Goal: Task Accomplishment & Management: Complete application form

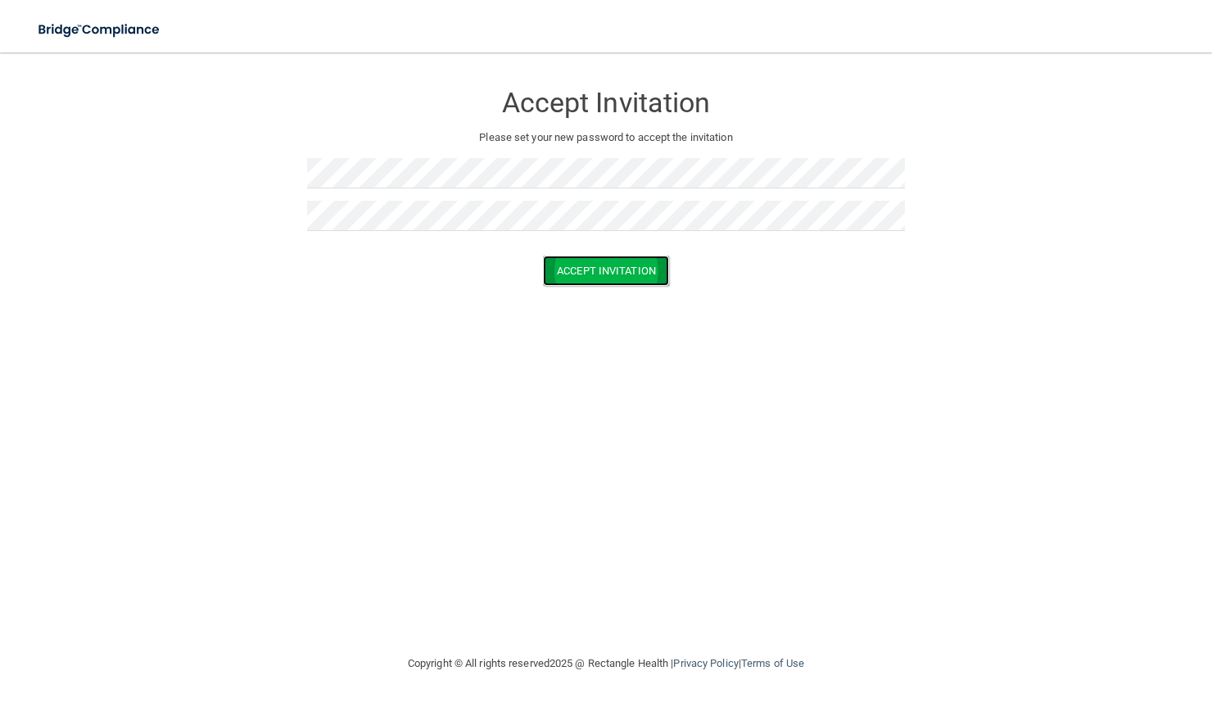
click at [595, 273] on button "Accept Invitation" at bounding box center [606, 270] width 126 height 30
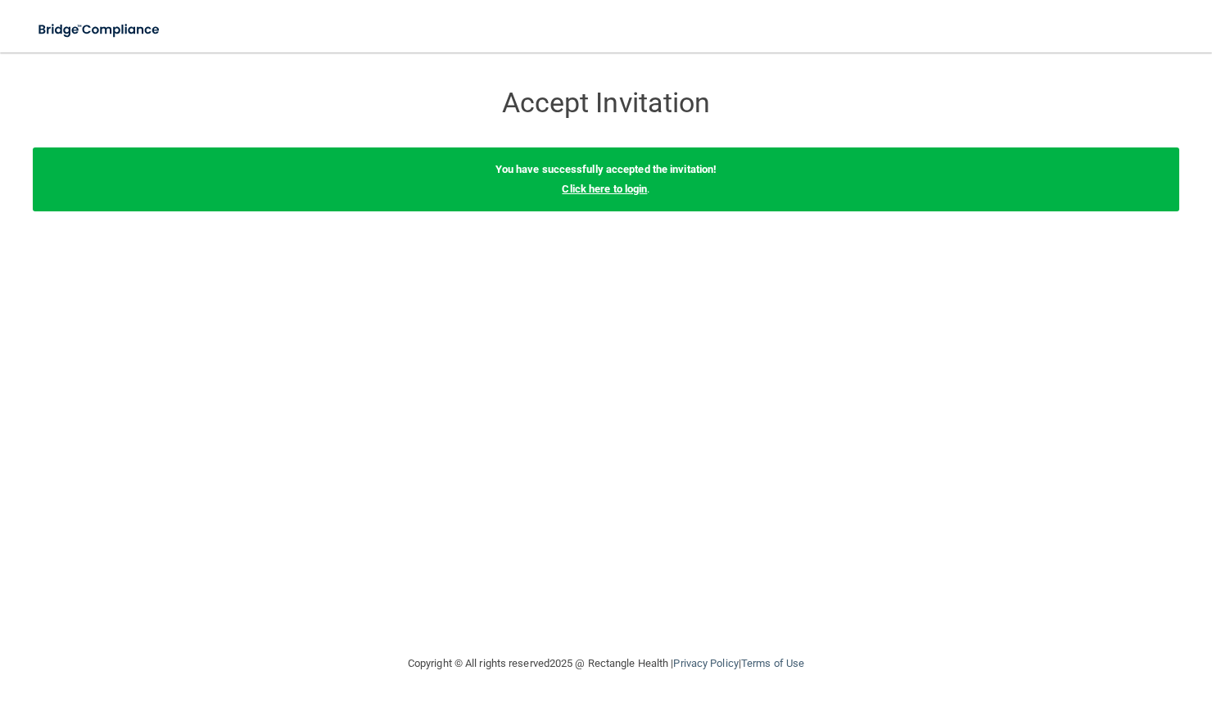
click at [626, 190] on link "Click here to login" at bounding box center [604, 189] width 85 height 12
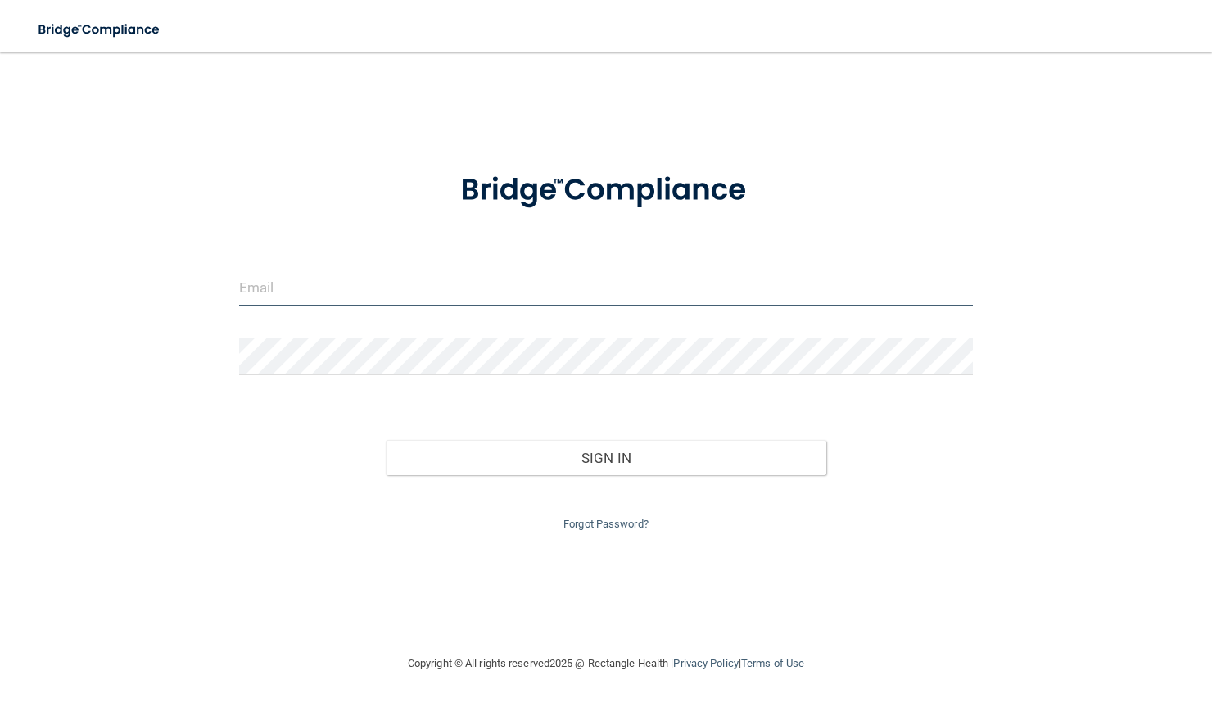
click at [339, 300] on input "email" at bounding box center [606, 287] width 734 height 37
type input "[EMAIL_ADDRESS][DOMAIN_NAME]"
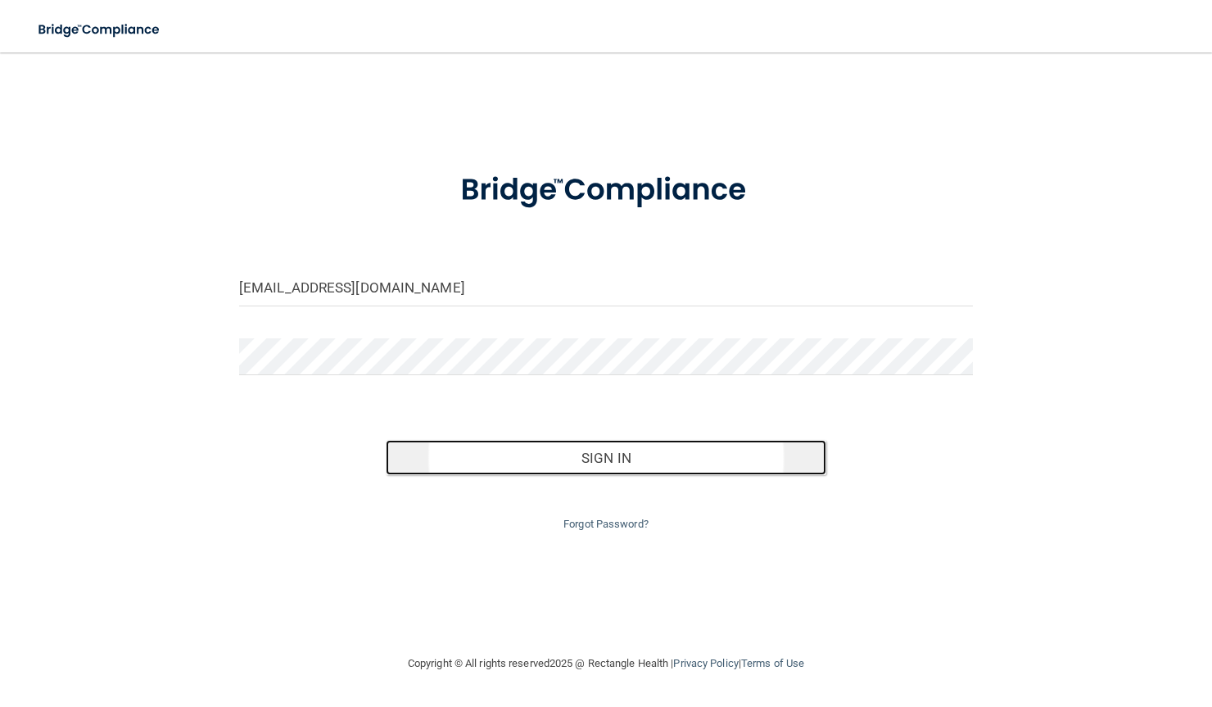
click at [534, 454] on button "Sign In" at bounding box center [606, 458] width 440 height 36
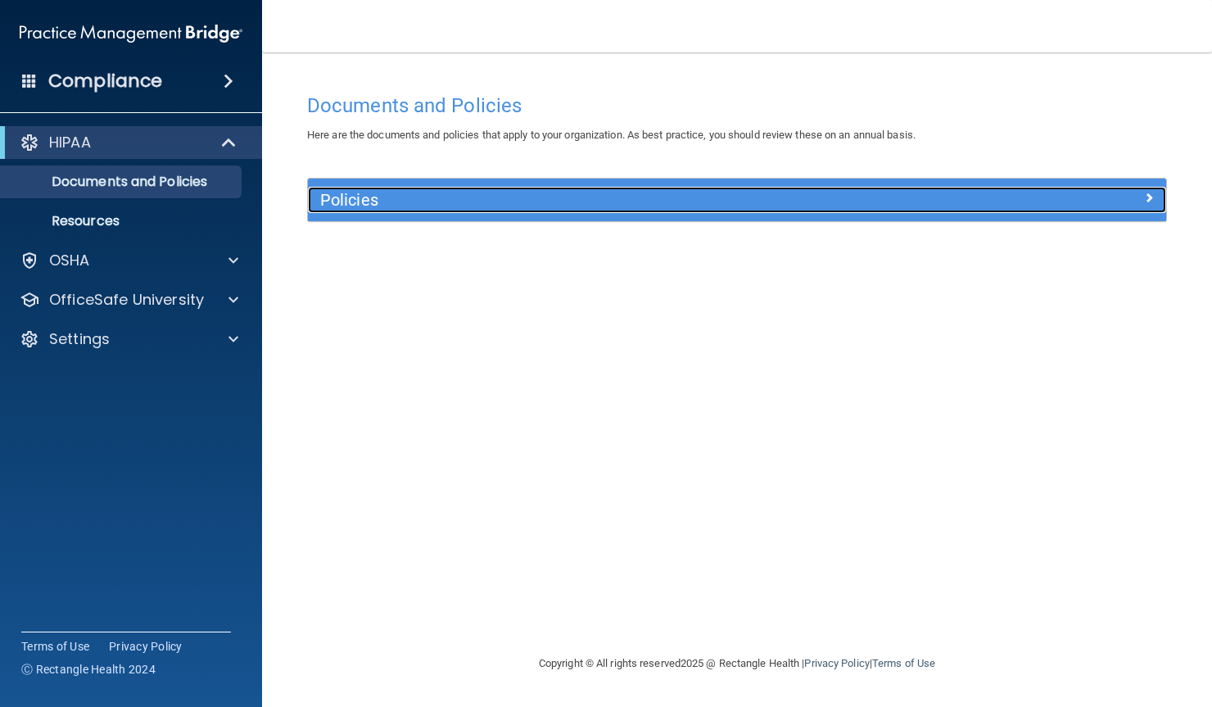
click at [440, 198] on h5 "Policies" at bounding box center [629, 200] width 619 height 18
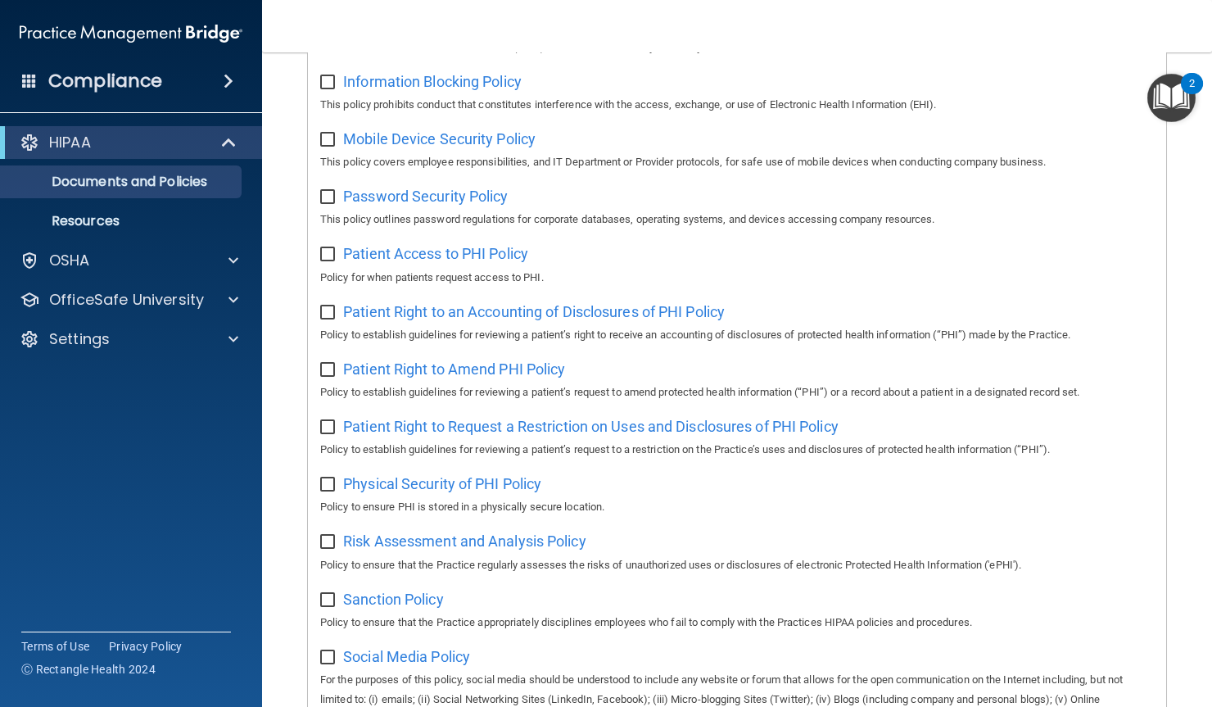
scroll to position [975, 0]
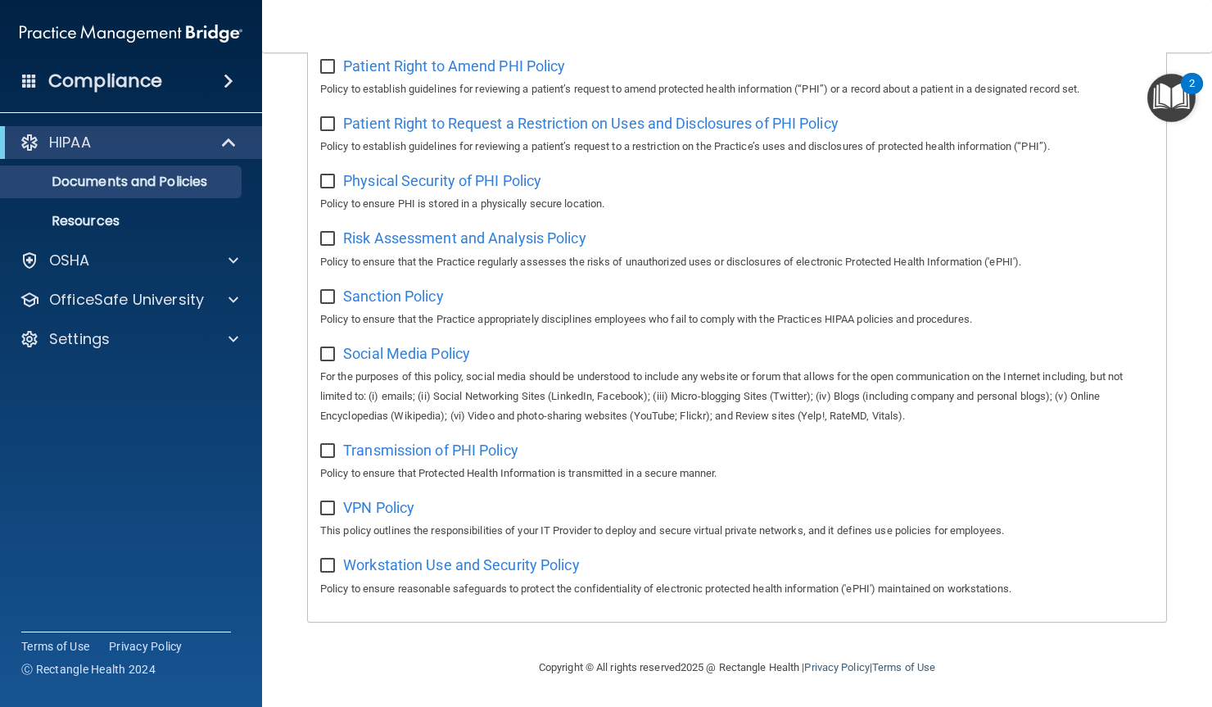
click at [333, 567] on input "checkbox" at bounding box center [329, 565] width 19 height 13
checkbox input "true"
click at [333, 510] on input "checkbox" at bounding box center [329, 508] width 19 height 13
checkbox input "true"
click at [334, 447] on input "checkbox" at bounding box center [329, 451] width 19 height 13
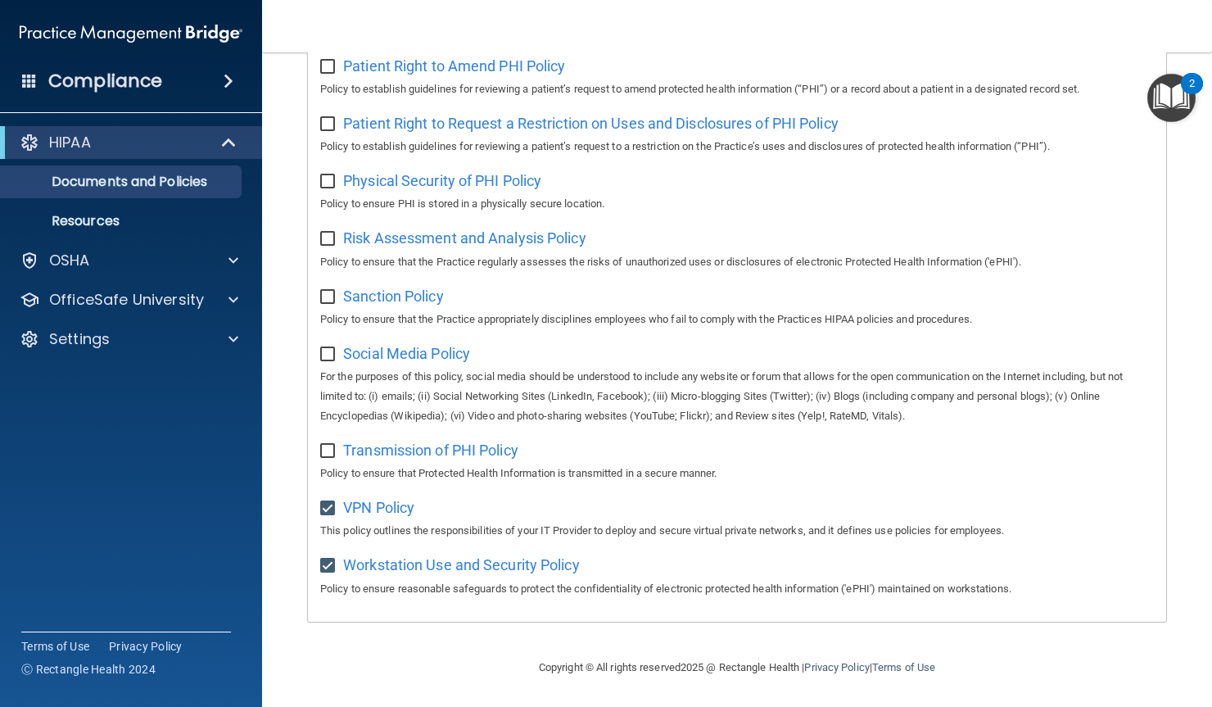
checkbox input "true"
drag, startPoint x: 327, startPoint y: 346, endPoint x: 333, endPoint y: 301, distance: 44.7
click at [330, 341] on label at bounding box center [330, 349] width 20 height 19
click at [330, 348] on input "checkbox" at bounding box center [329, 354] width 19 height 13
checkbox input "true"
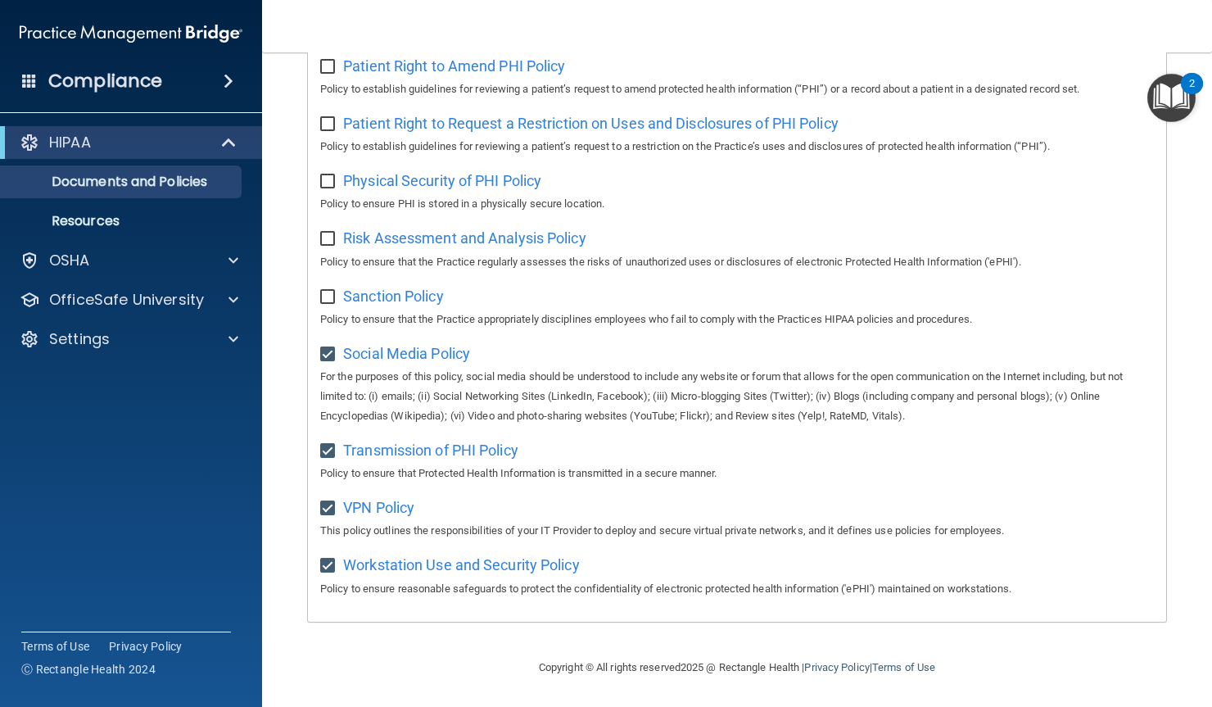
click at [331, 295] on input "checkbox" at bounding box center [329, 297] width 19 height 13
checkbox input "true"
click at [327, 233] on input "checkbox" at bounding box center [329, 239] width 19 height 13
checkbox input "true"
click at [322, 175] on input "checkbox" at bounding box center [329, 181] width 19 height 13
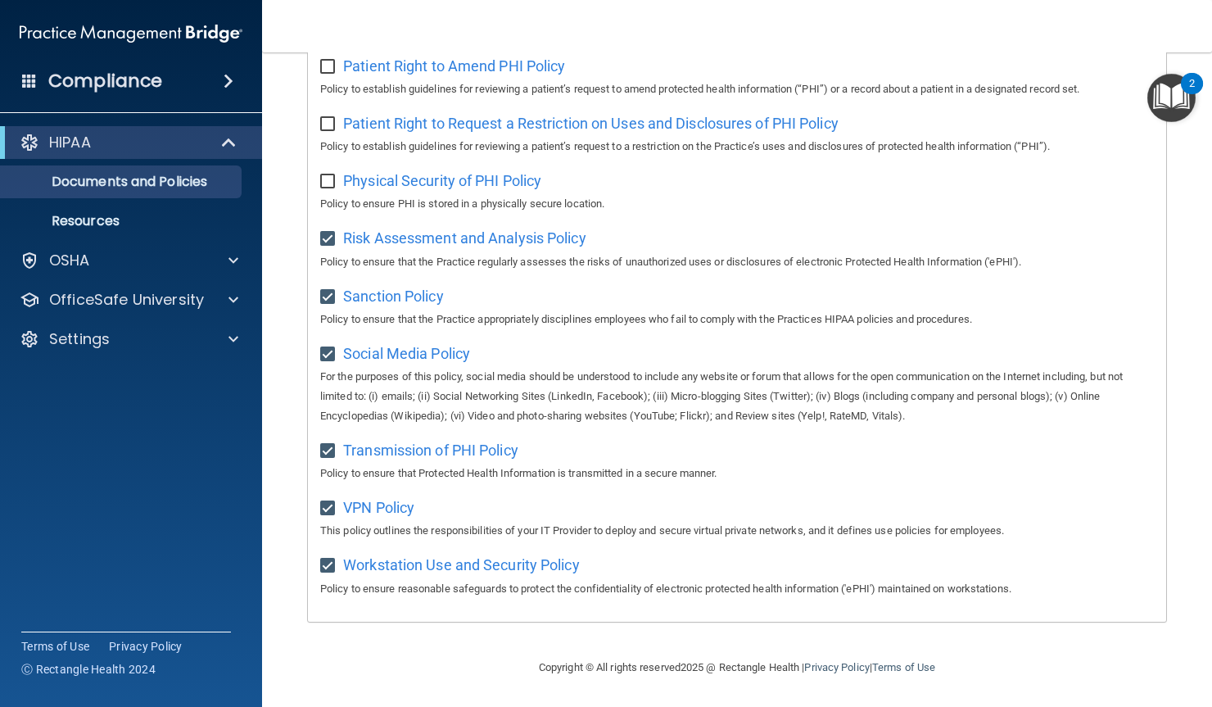
checkbox input "true"
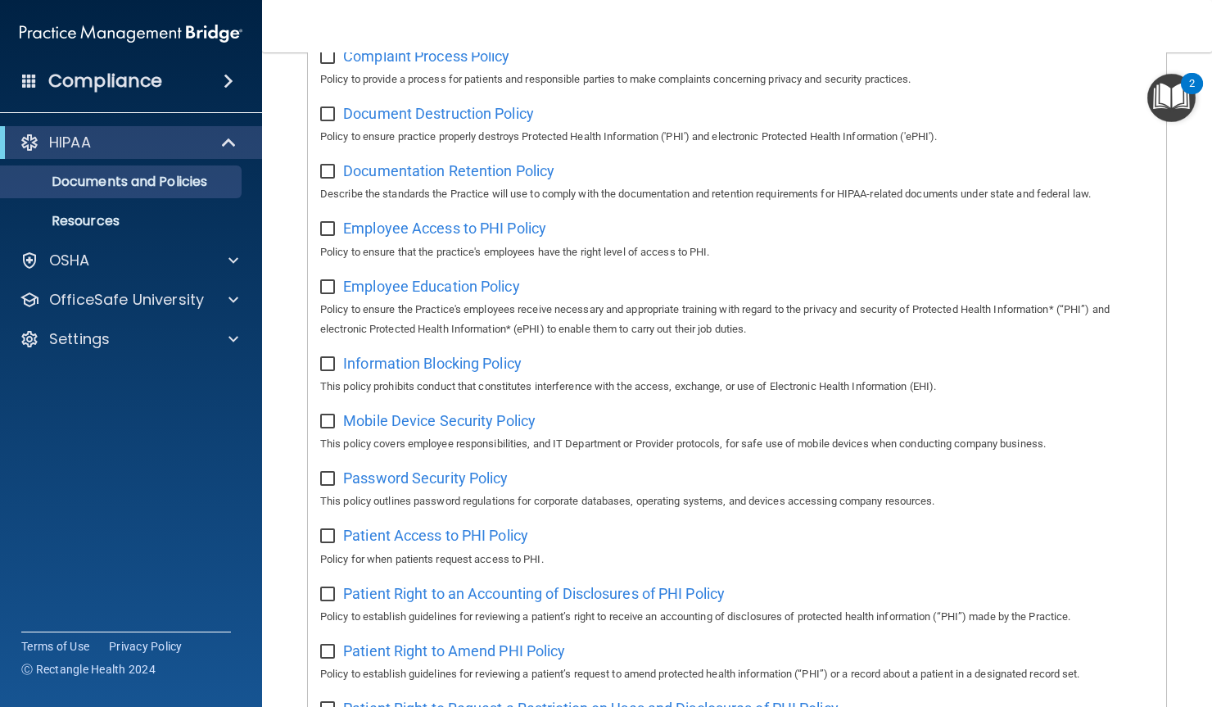
scroll to position [156, 0]
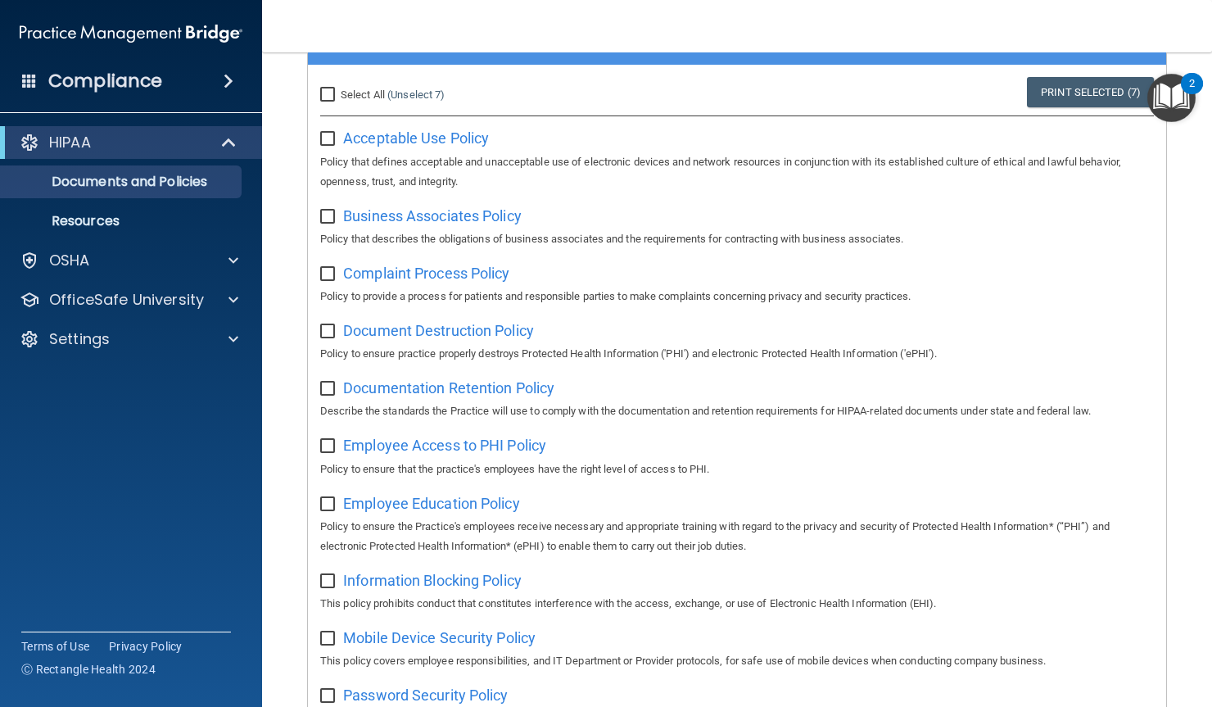
click at [327, 138] on input "checkbox" at bounding box center [329, 139] width 19 height 13
checkbox input "true"
drag, startPoint x: 325, startPoint y: 212, endPoint x: 325, endPoint y: 236, distance: 23.7
click at [323, 213] on input "checkbox" at bounding box center [329, 216] width 19 height 13
checkbox input "true"
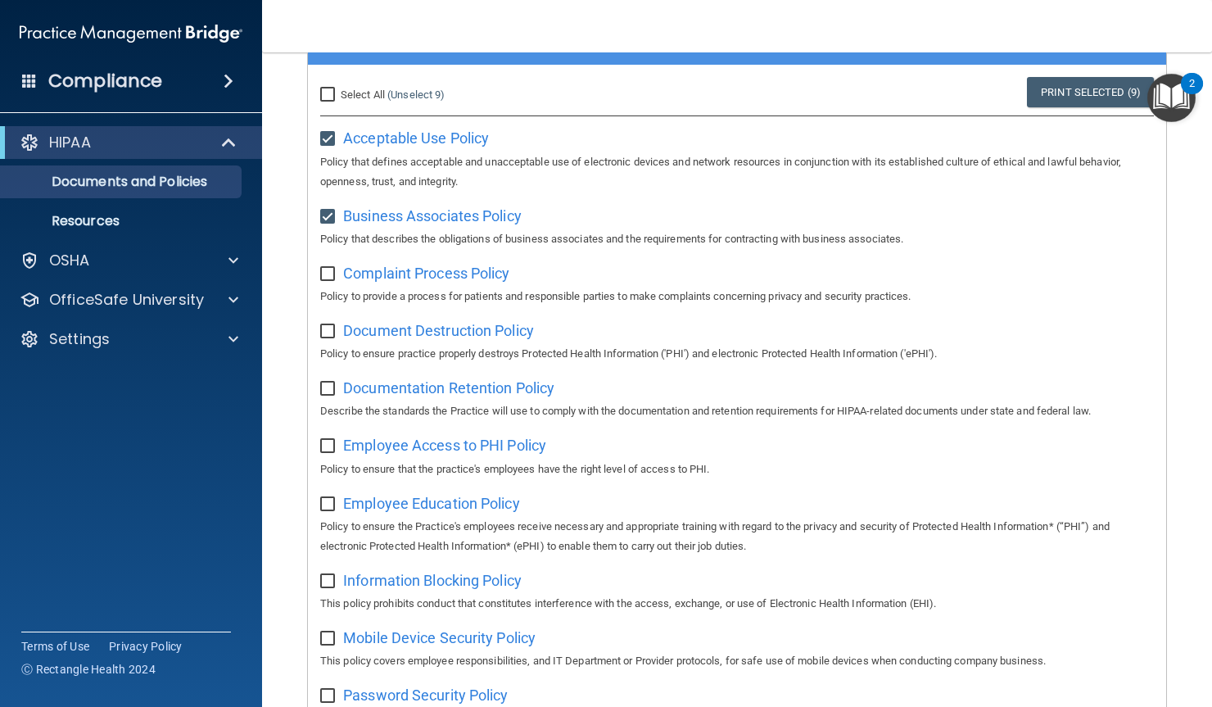
click at [323, 269] on input "checkbox" at bounding box center [329, 274] width 19 height 13
checkbox input "true"
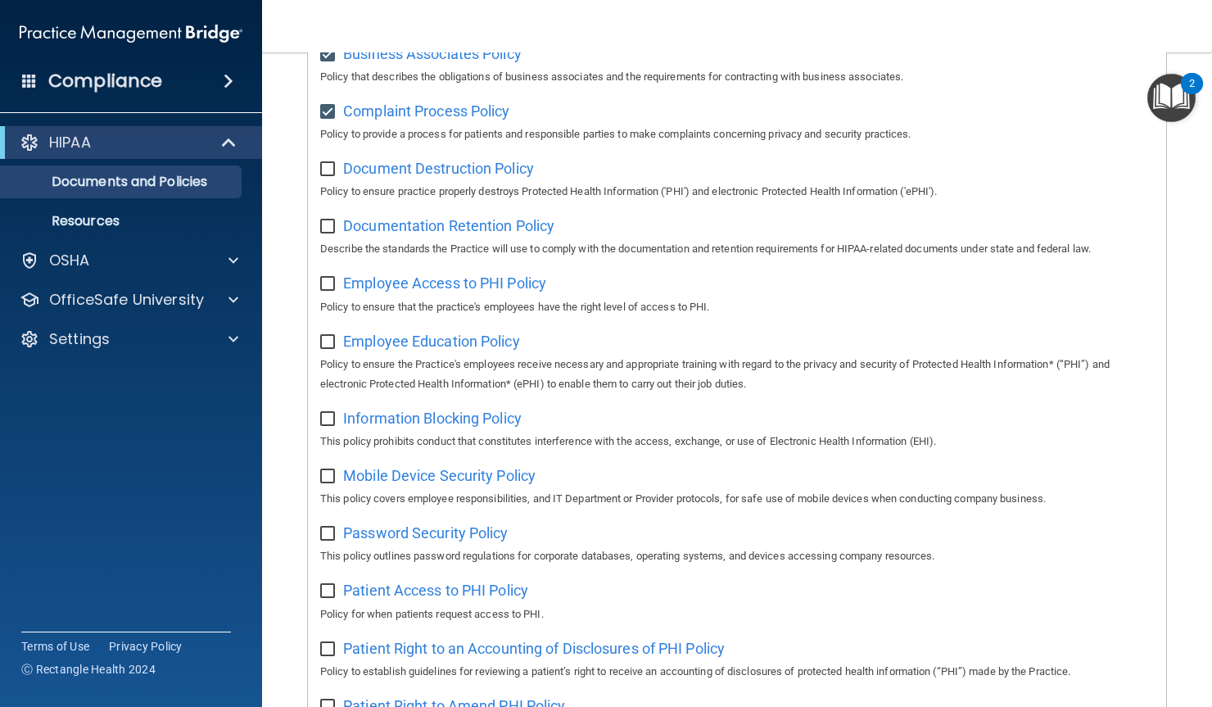
scroll to position [320, 0]
click at [324, 169] on input "checkbox" at bounding box center [329, 167] width 19 height 13
checkbox input "true"
drag, startPoint x: 323, startPoint y: 224, endPoint x: 328, endPoint y: 252, distance: 29.2
click at [321, 224] on input "checkbox" at bounding box center [329, 225] width 19 height 13
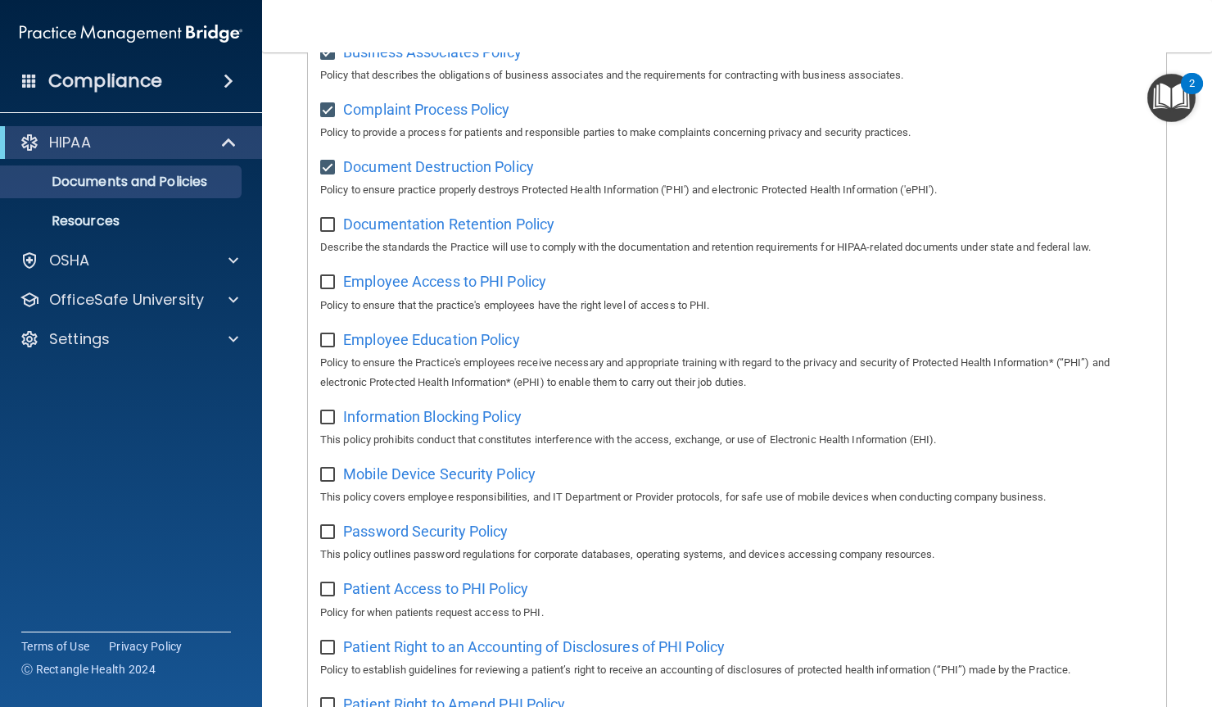
checkbox input "true"
drag, startPoint x: 324, startPoint y: 282, endPoint x: 331, endPoint y: 309, distance: 27.8
click at [323, 283] on input "checkbox" at bounding box center [329, 282] width 19 height 13
checkbox input "true"
click at [324, 340] on input "checkbox" at bounding box center [329, 340] width 19 height 13
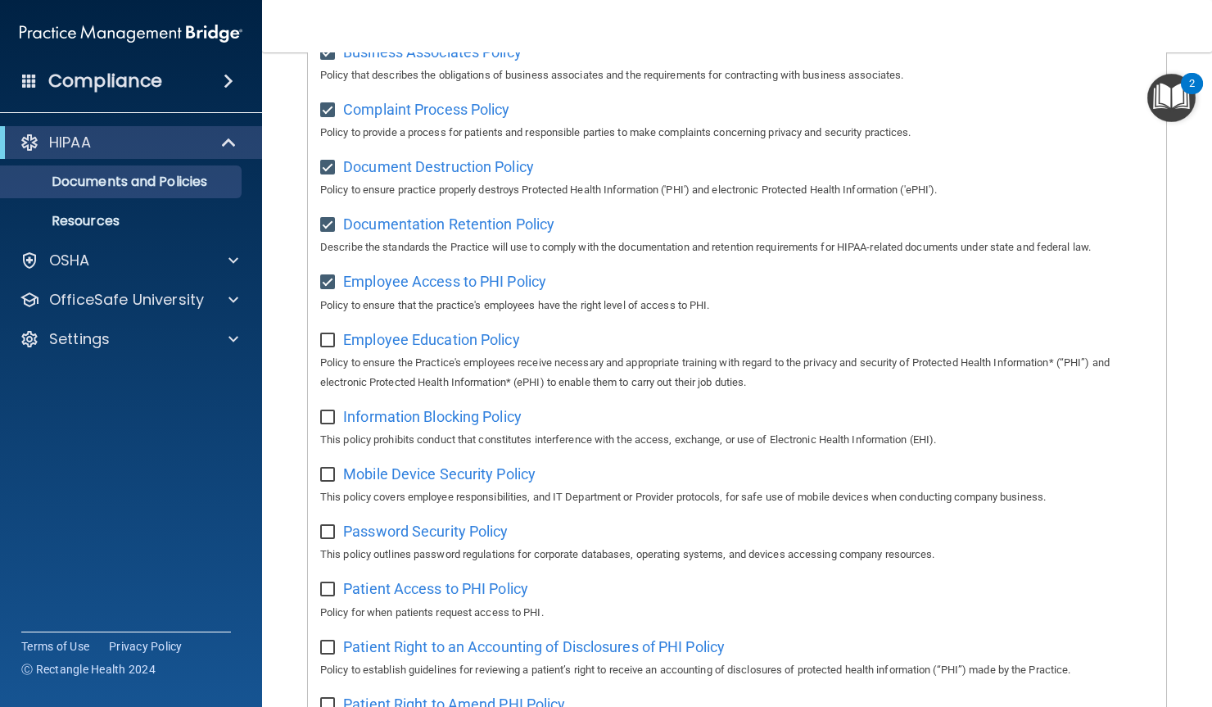
checkbox input "true"
click at [324, 419] on input "checkbox" at bounding box center [329, 417] width 19 height 13
checkbox input "true"
click at [331, 481] on input "checkbox" at bounding box center [329, 474] width 19 height 13
checkbox input "true"
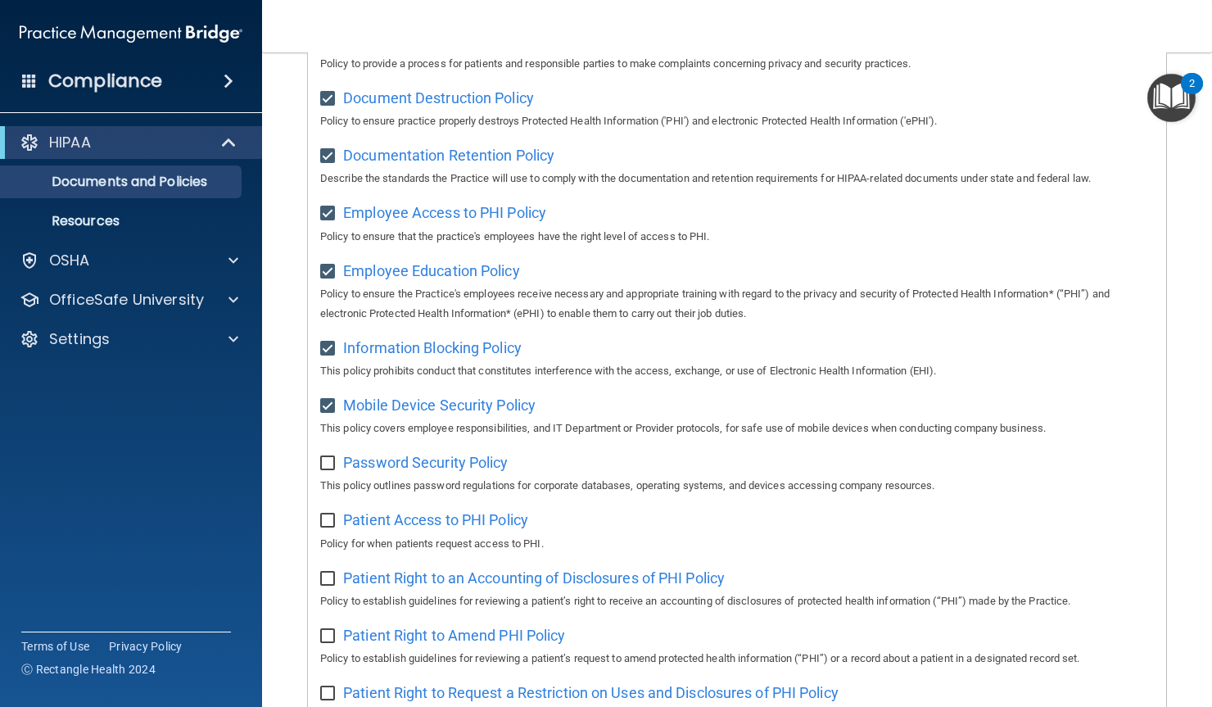
scroll to position [484, 0]
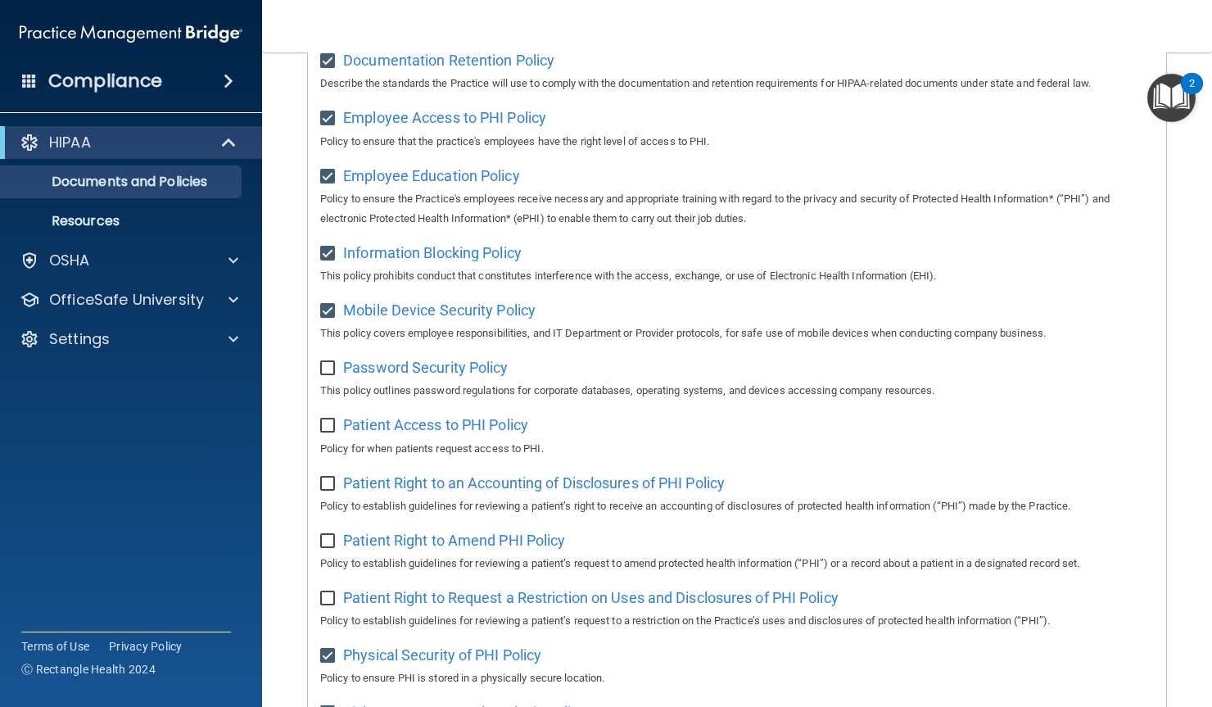
drag, startPoint x: 327, startPoint y: 434, endPoint x: 328, endPoint y: 418, distance: 16.5
click at [328, 432] on input "checkbox" at bounding box center [329, 425] width 19 height 13
checkbox input "true"
click at [326, 374] on input "checkbox" at bounding box center [329, 368] width 19 height 13
checkbox input "true"
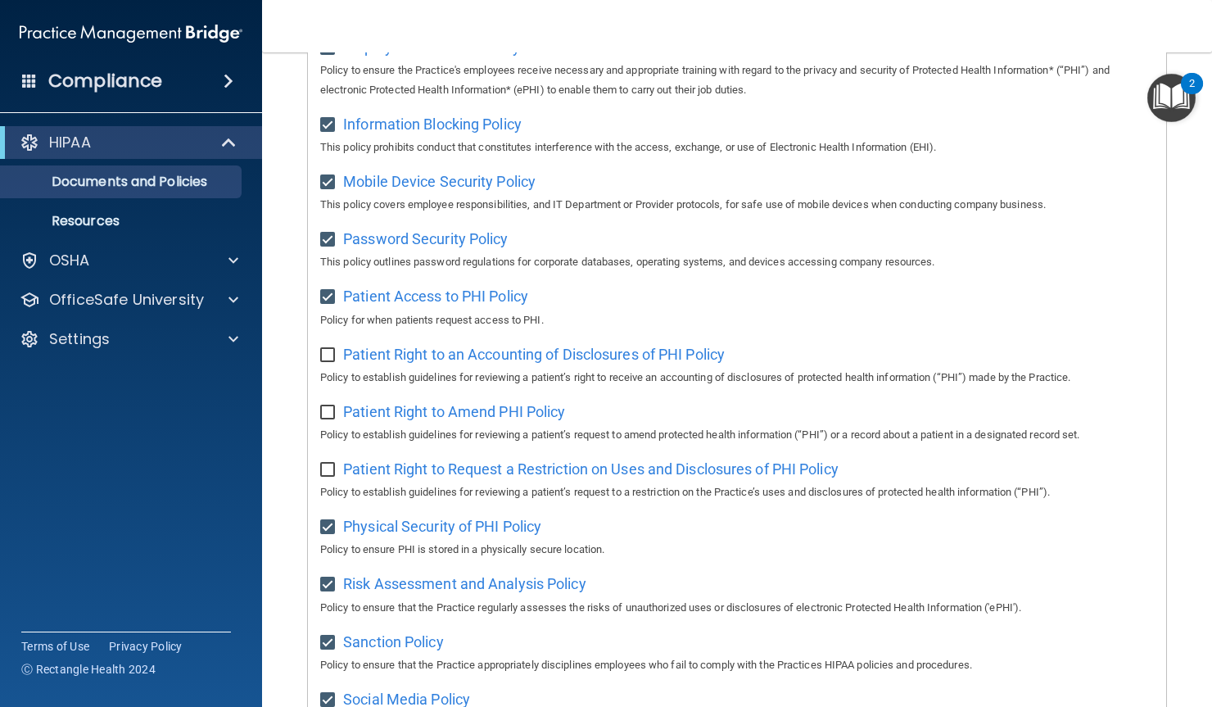
scroll to position [648, 0]
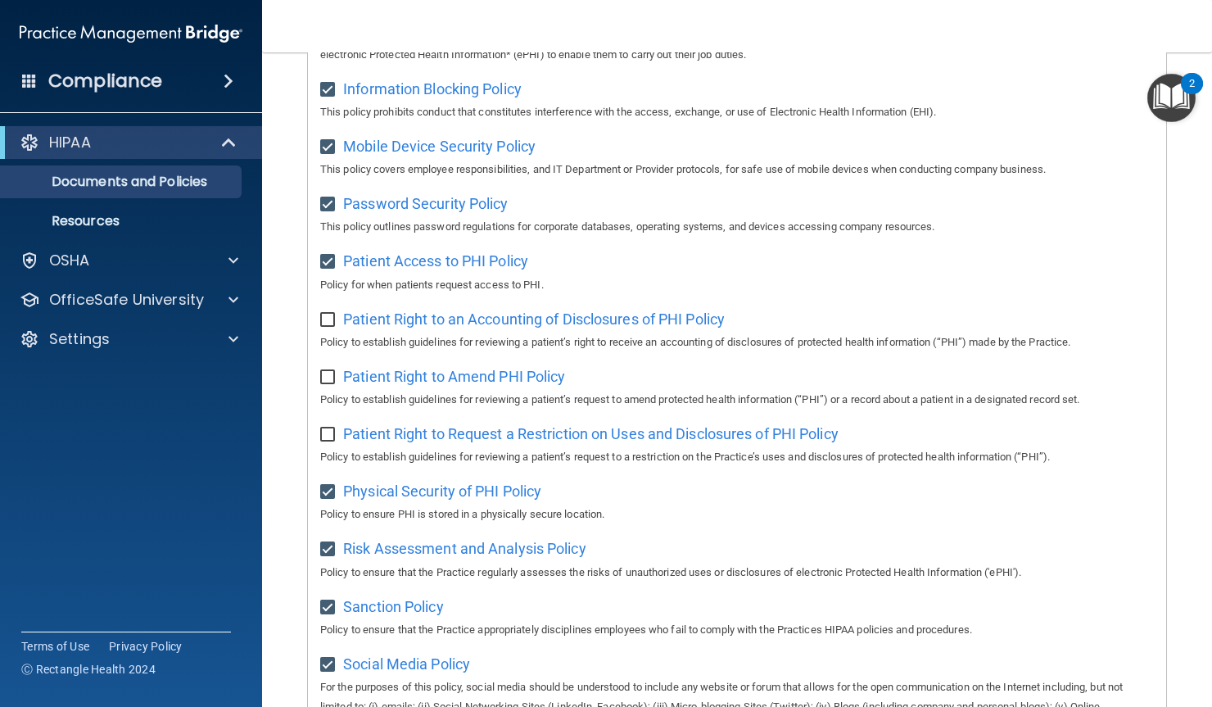
drag, startPoint x: 332, startPoint y: 336, endPoint x: 331, endPoint y: 374, distance: 38.5
click at [332, 336] on div "Patient Right to an Accounting of Disclosures of PHI Policy Policy to establish…" at bounding box center [737, 328] width 834 height 47
click at [332, 327] on input "checkbox" at bounding box center [329, 320] width 19 height 13
checkbox input "true"
click at [326, 384] on input "checkbox" at bounding box center [329, 377] width 19 height 13
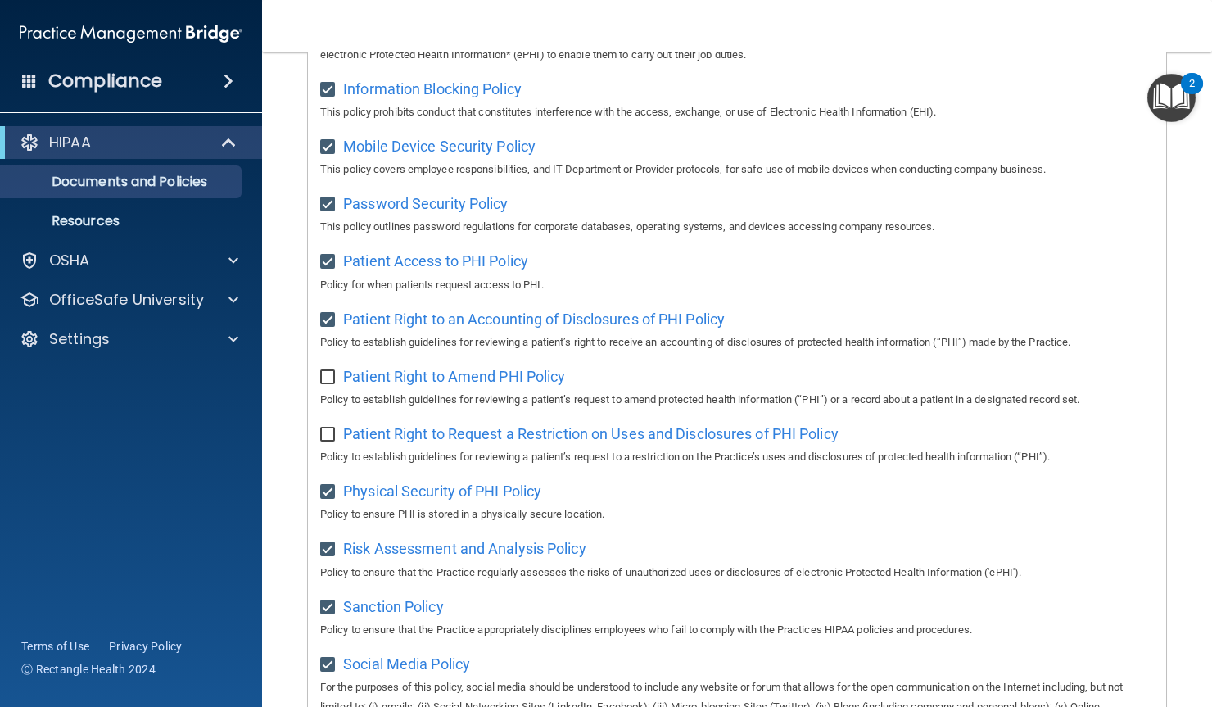
checkbox input "true"
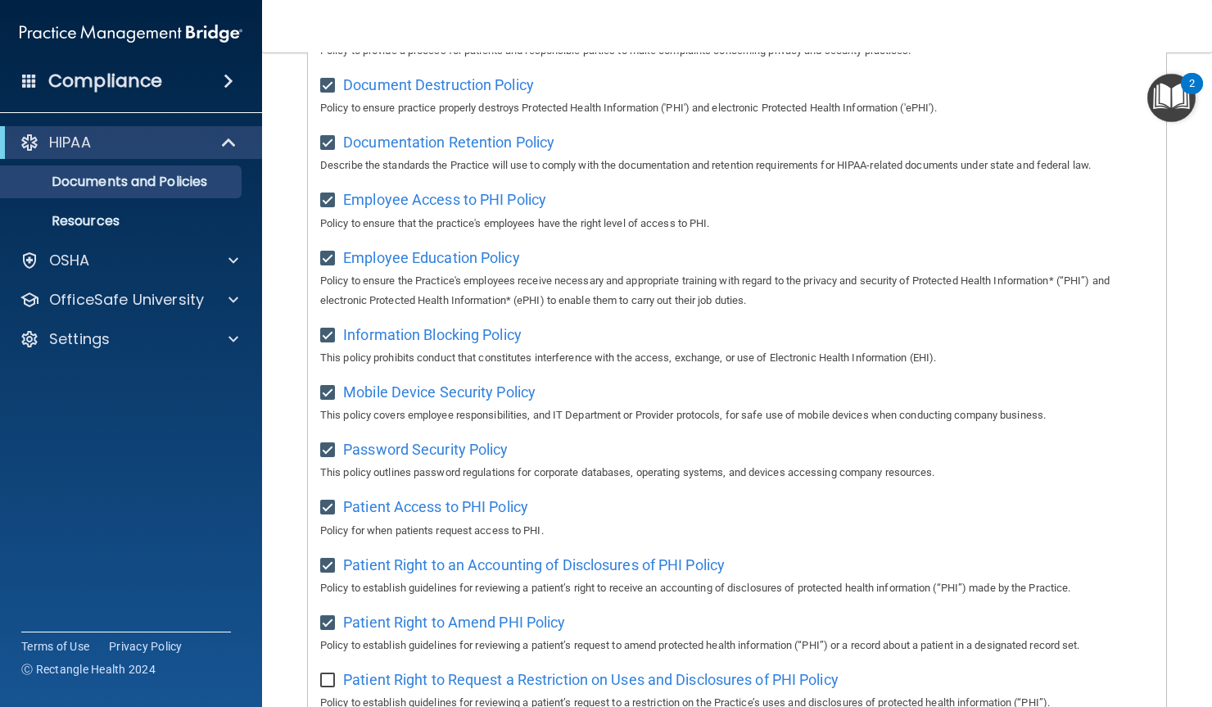
scroll to position [0, 0]
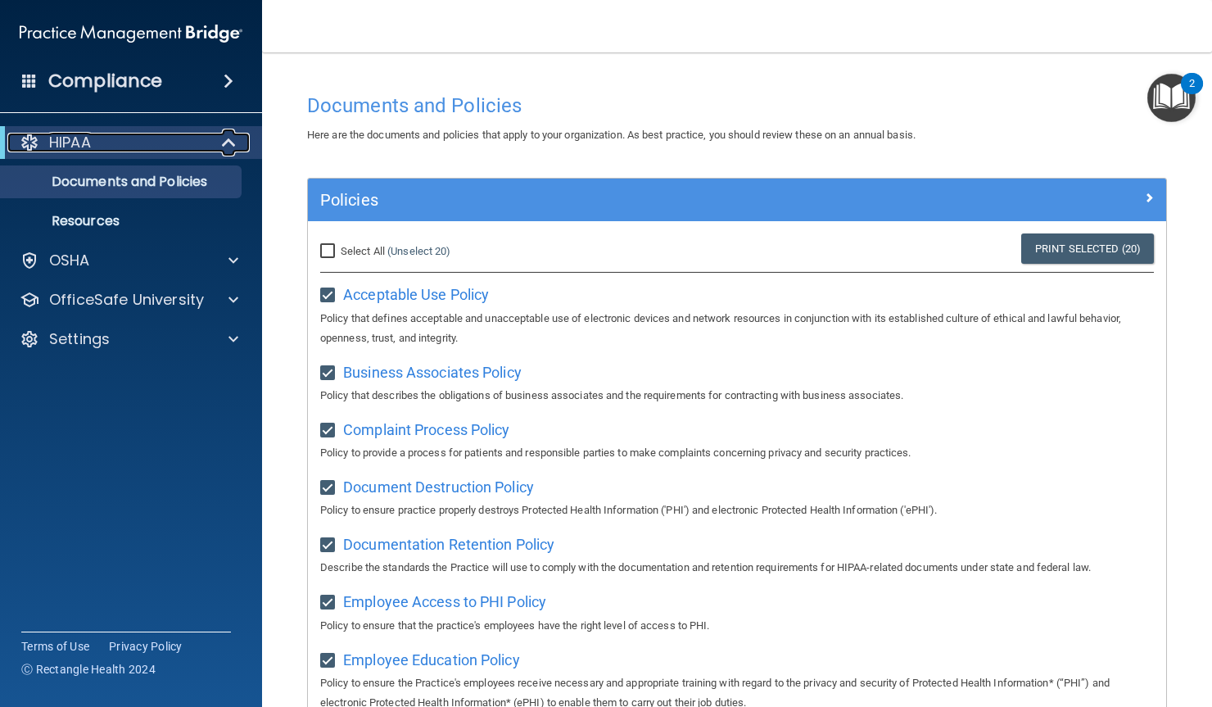
click at [88, 144] on p "HIPAA" at bounding box center [70, 143] width 42 height 20
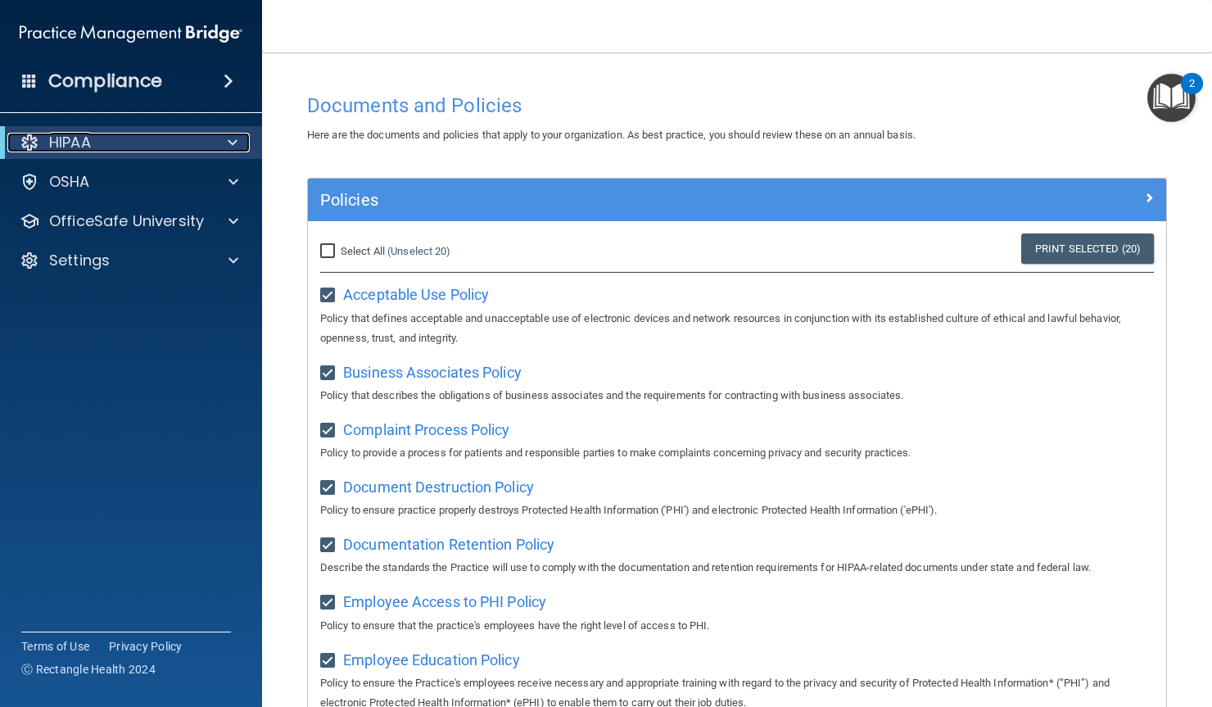
click at [88, 144] on p "HIPAA" at bounding box center [70, 143] width 42 height 20
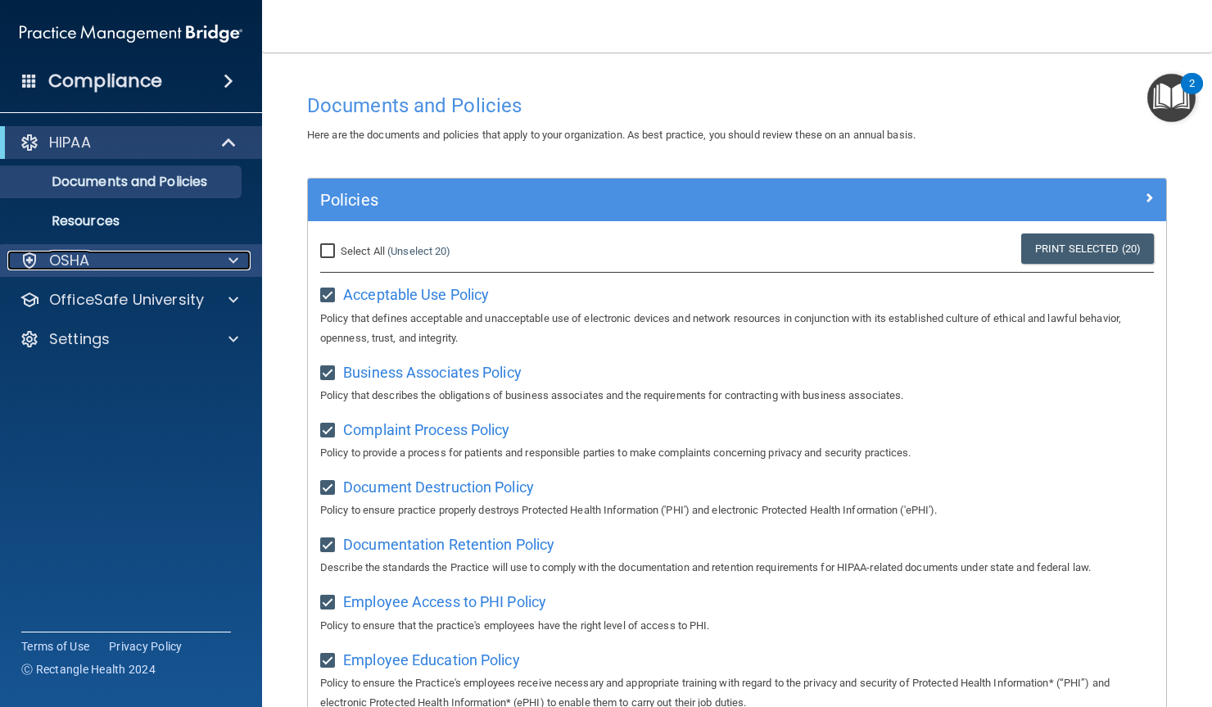
click at [94, 257] on div "OSHA" at bounding box center [108, 261] width 203 height 20
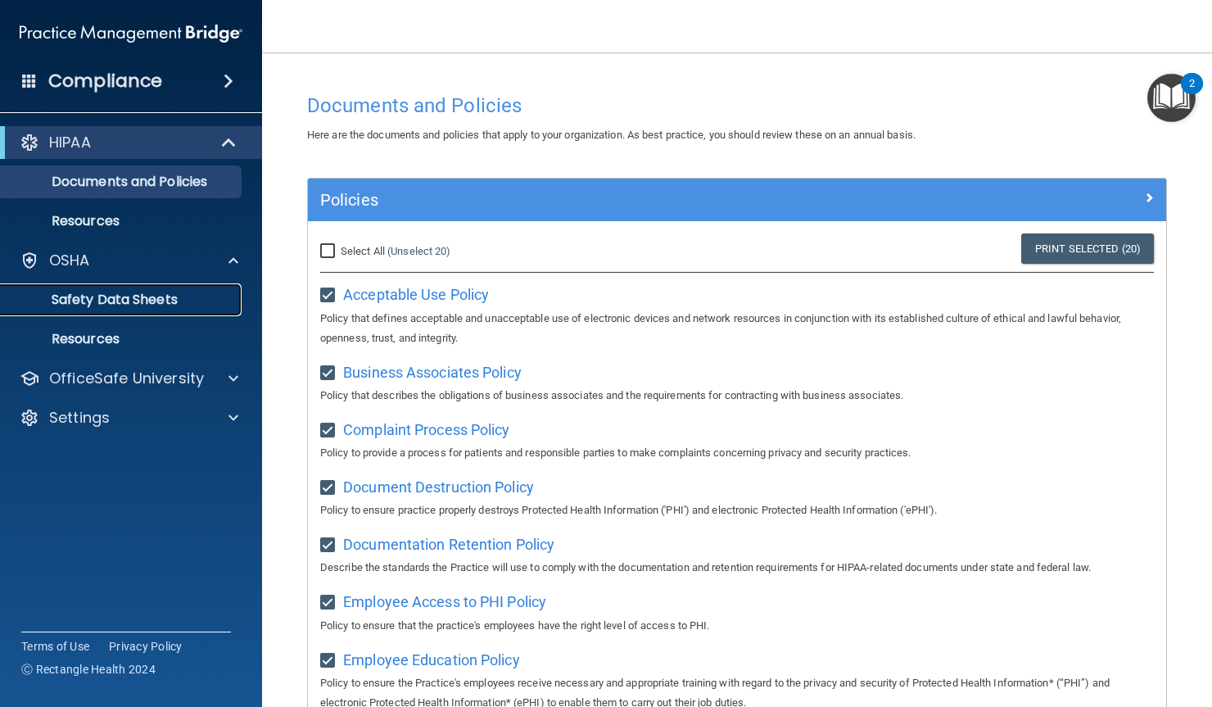
click at [131, 300] on p "Safety Data Sheets" at bounding box center [123, 299] width 224 height 16
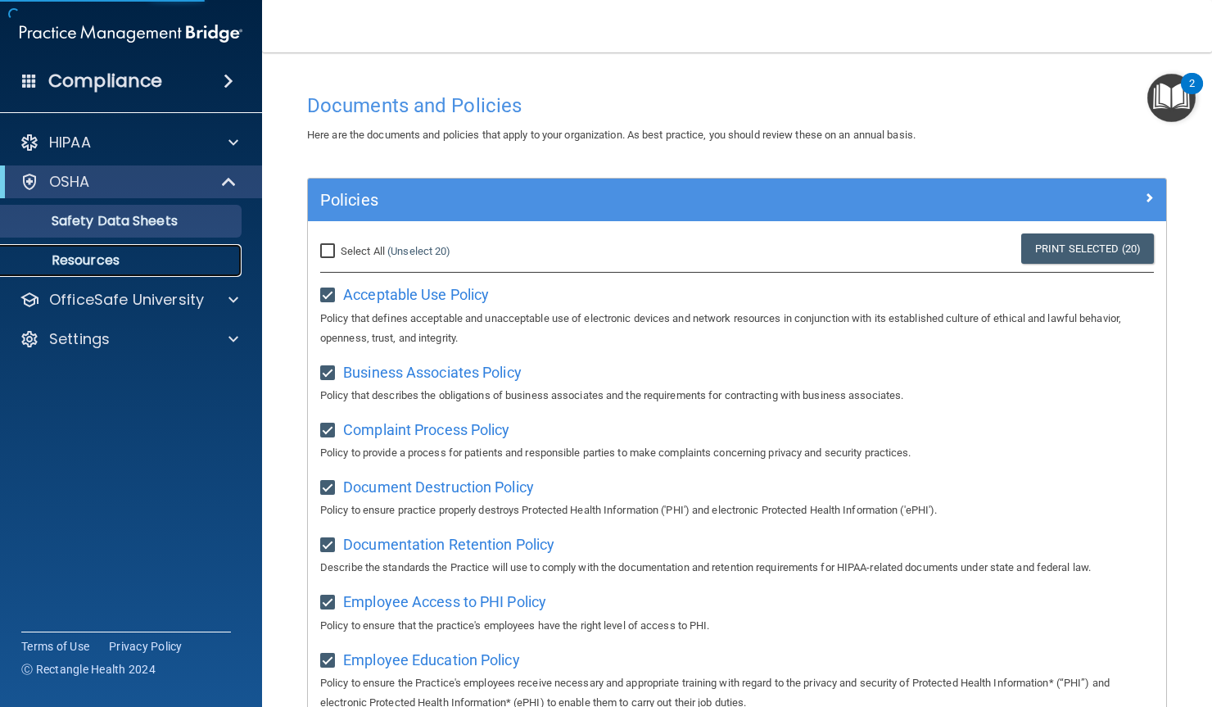
click at [91, 258] on p "Resources" at bounding box center [123, 260] width 224 height 16
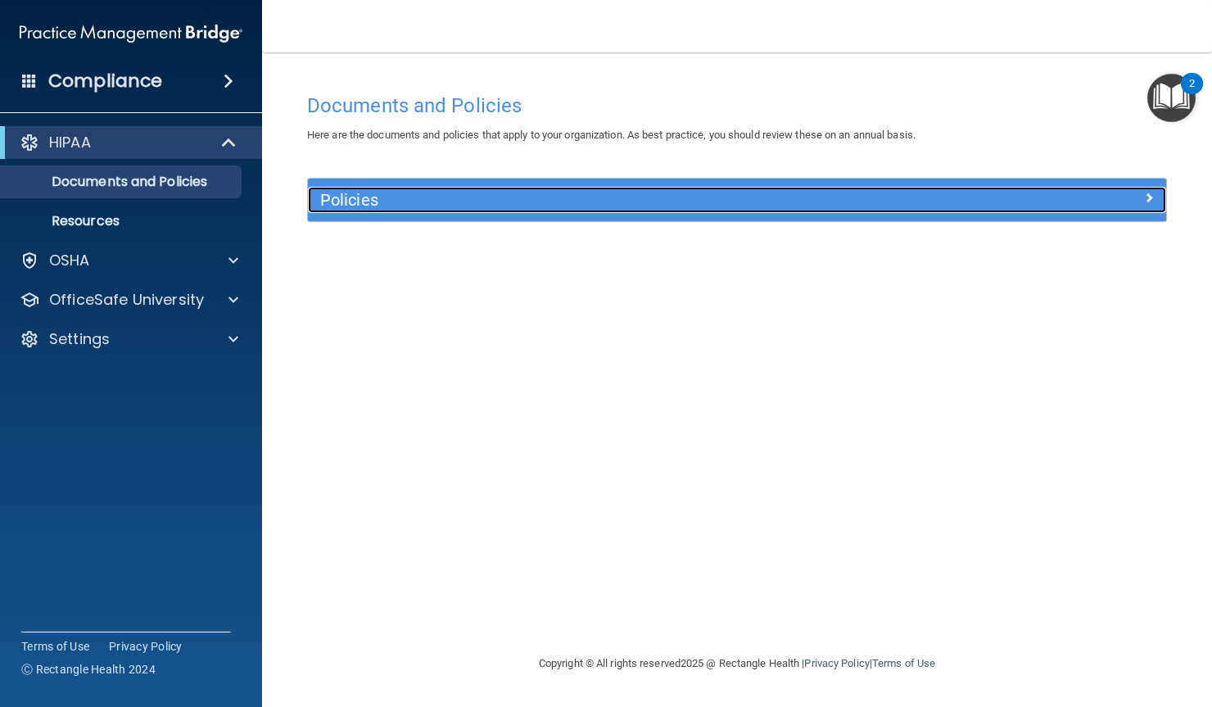
click at [333, 203] on h5 "Policies" at bounding box center [629, 200] width 619 height 18
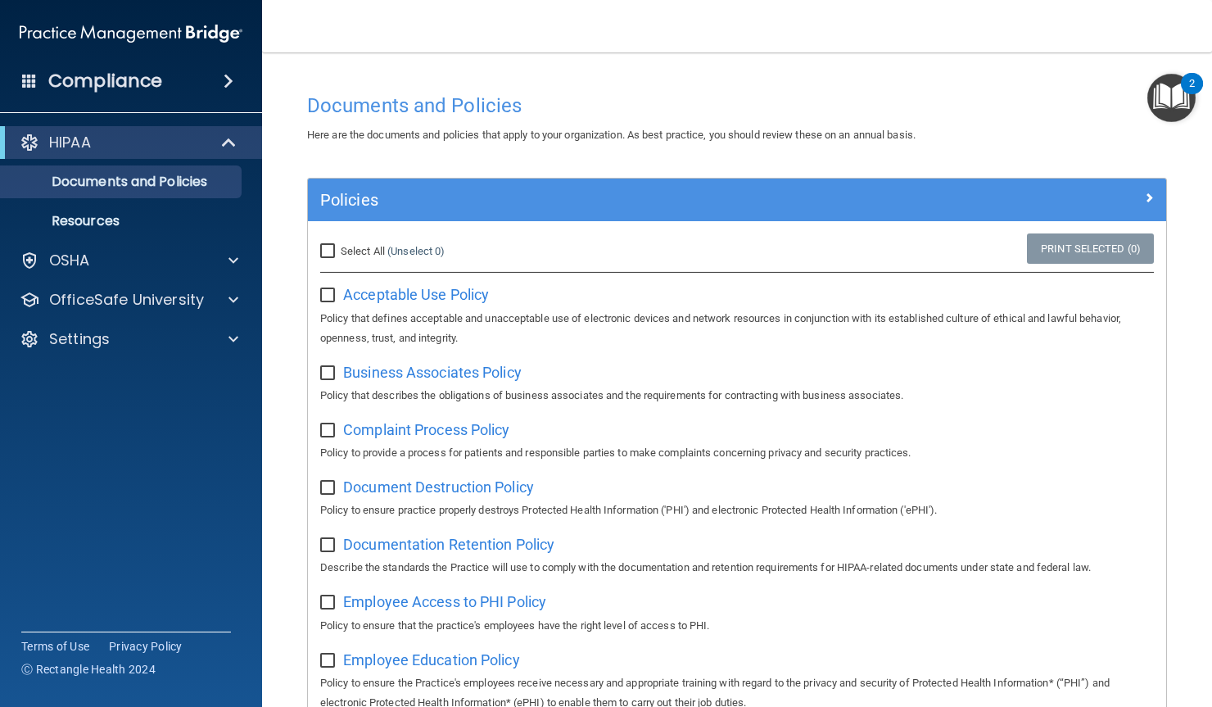
click at [330, 251] on input "Select All (Unselect 0) Unselect All" at bounding box center [329, 251] width 19 height 13
checkbox input "true"
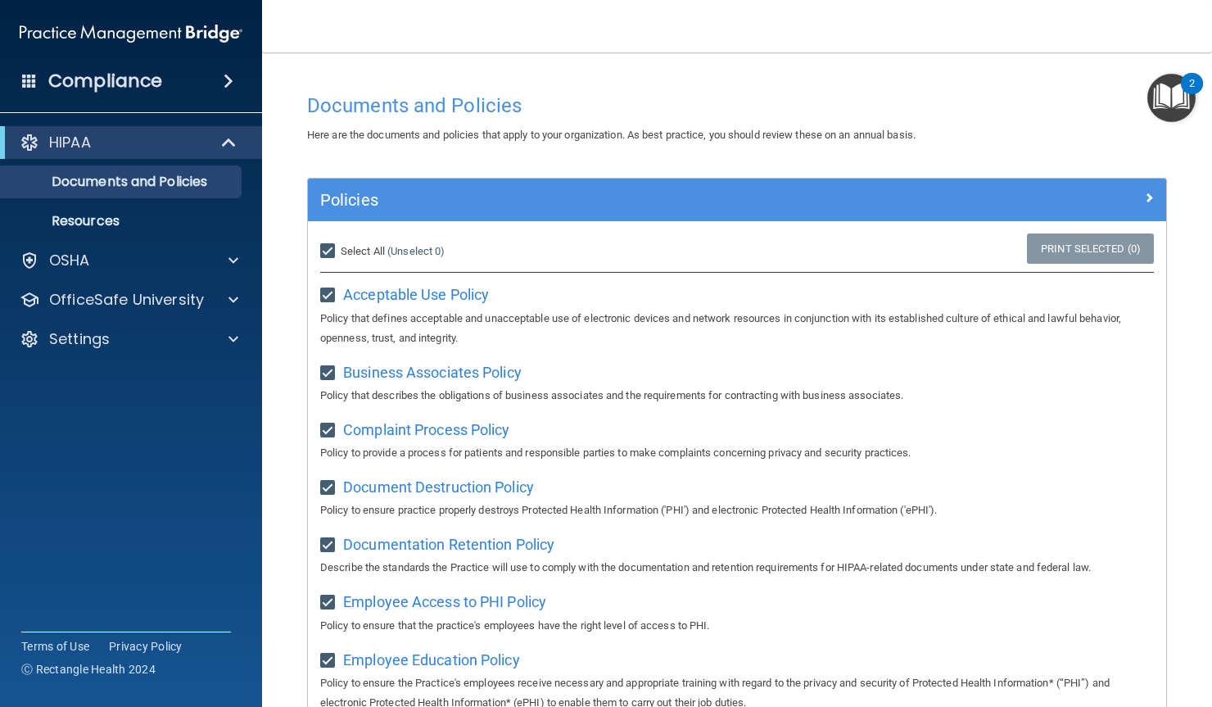
checkbox input "true"
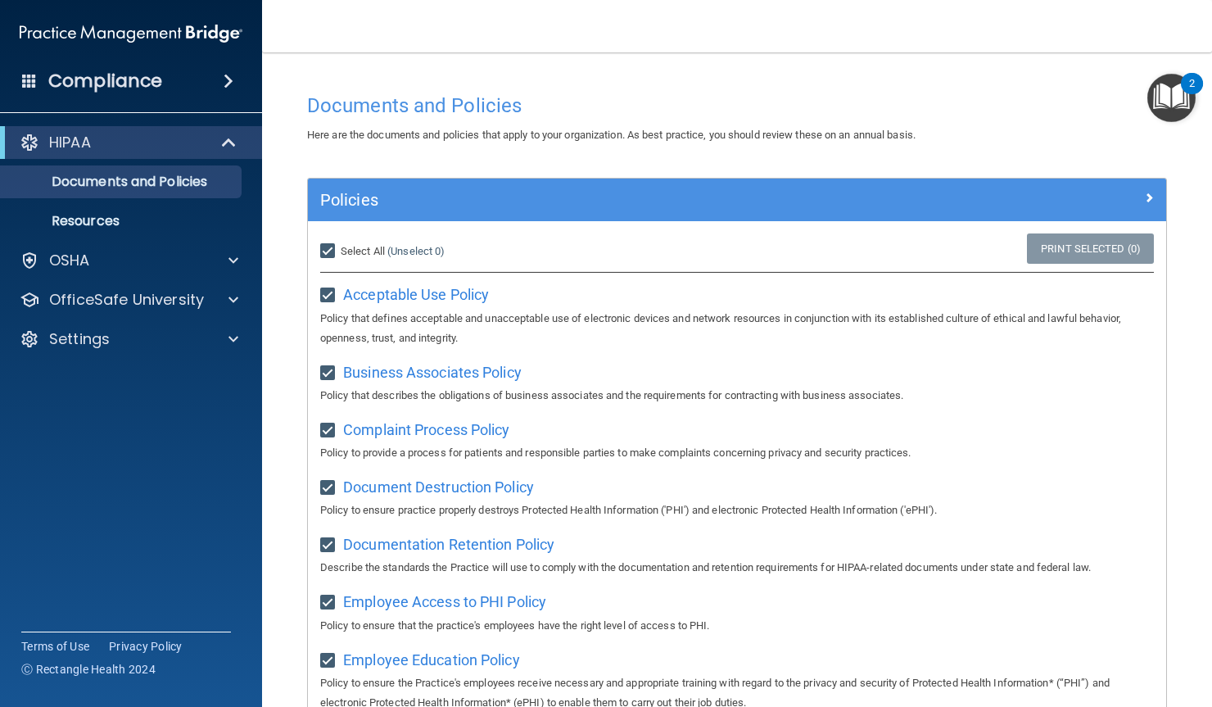
checkbox input "true"
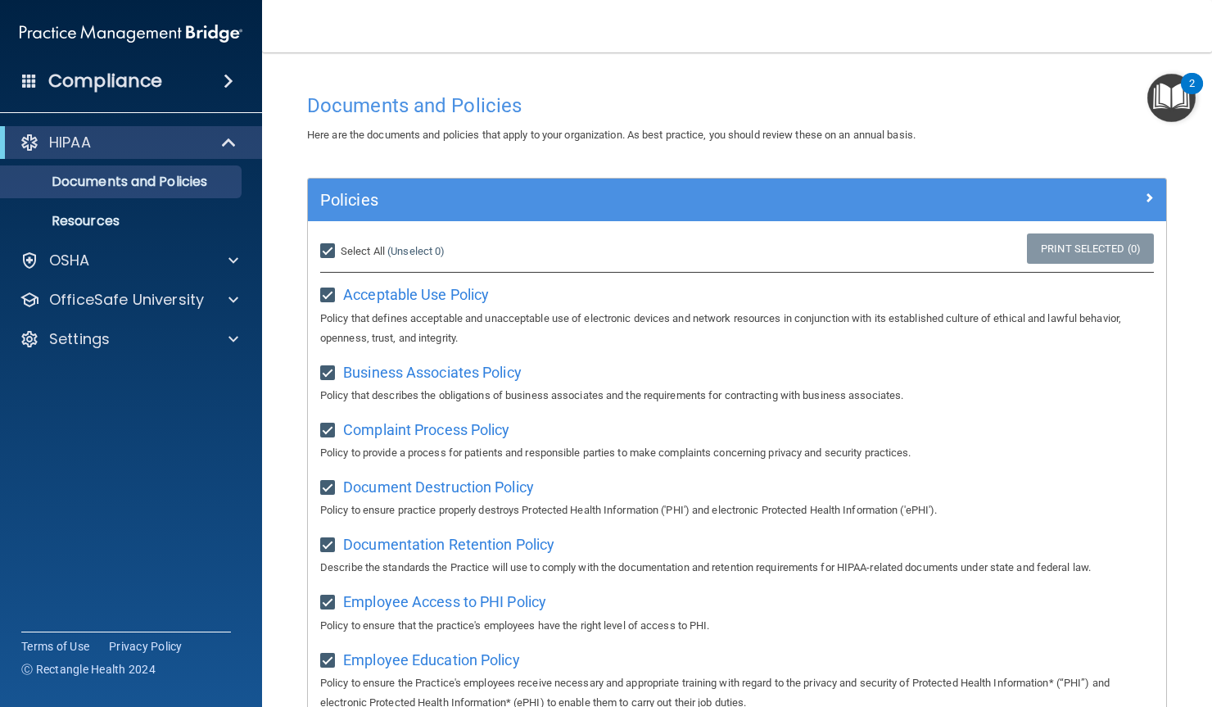
checkbox input "true"
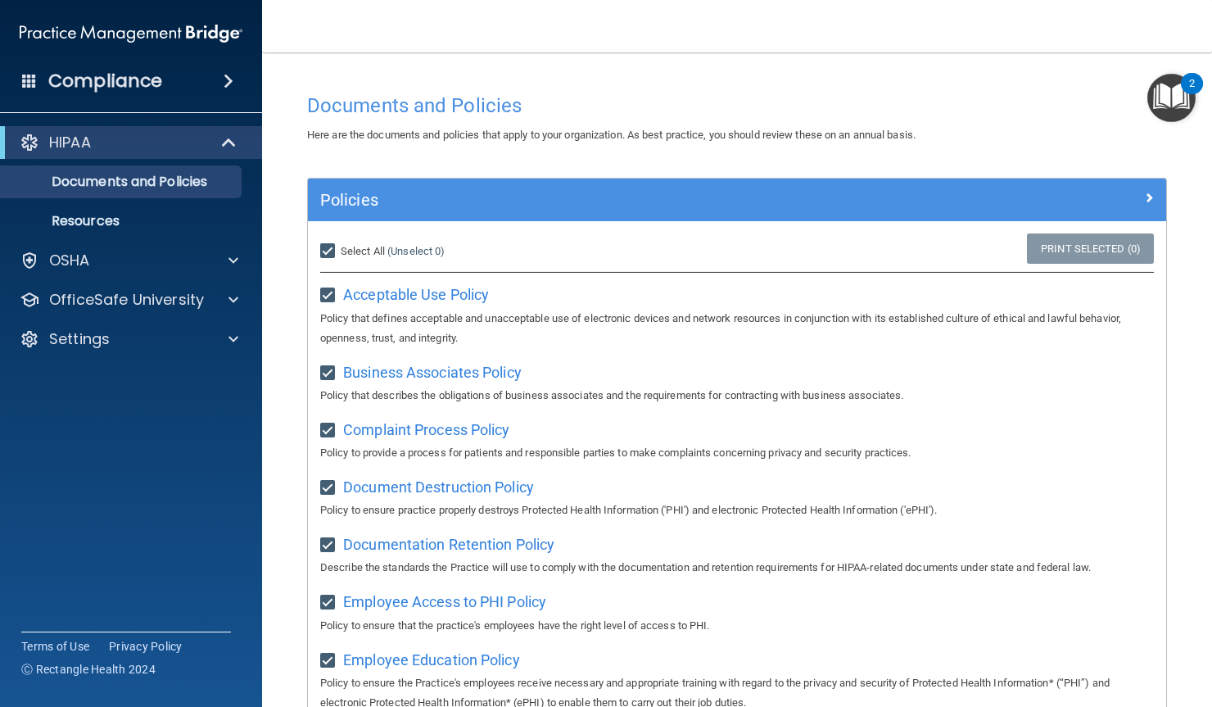
checkbox input "true"
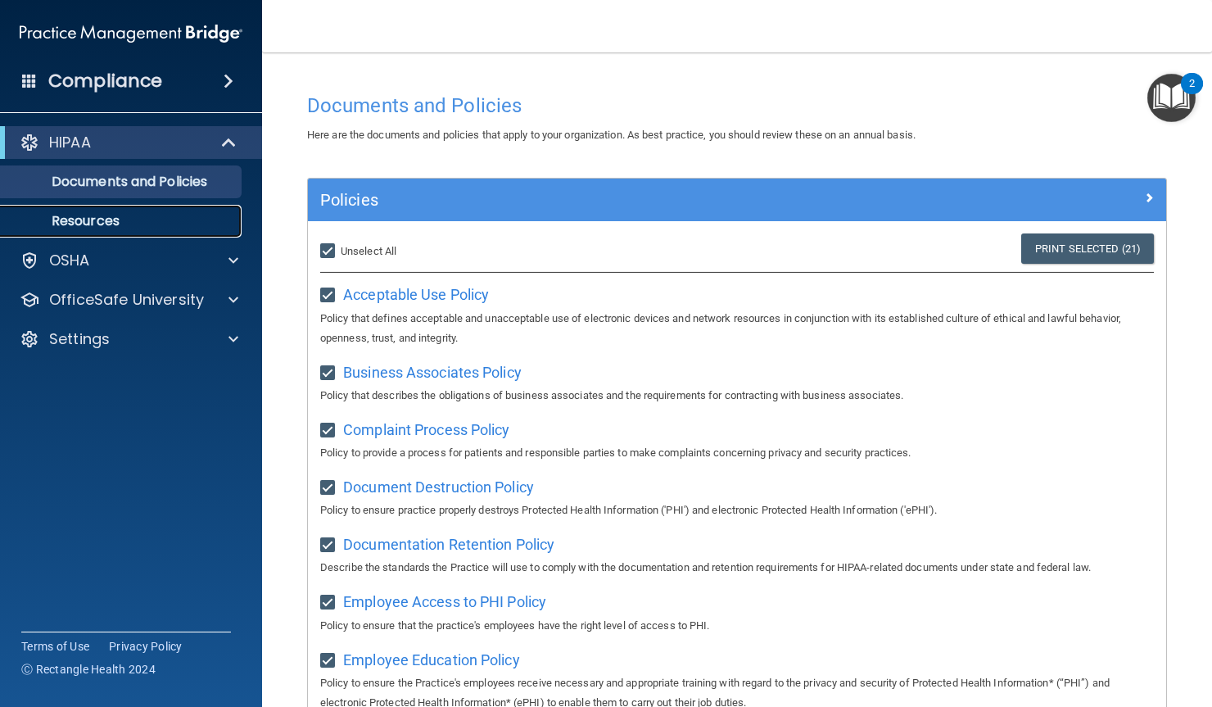
click at [155, 219] on p "Resources" at bounding box center [123, 221] width 224 height 16
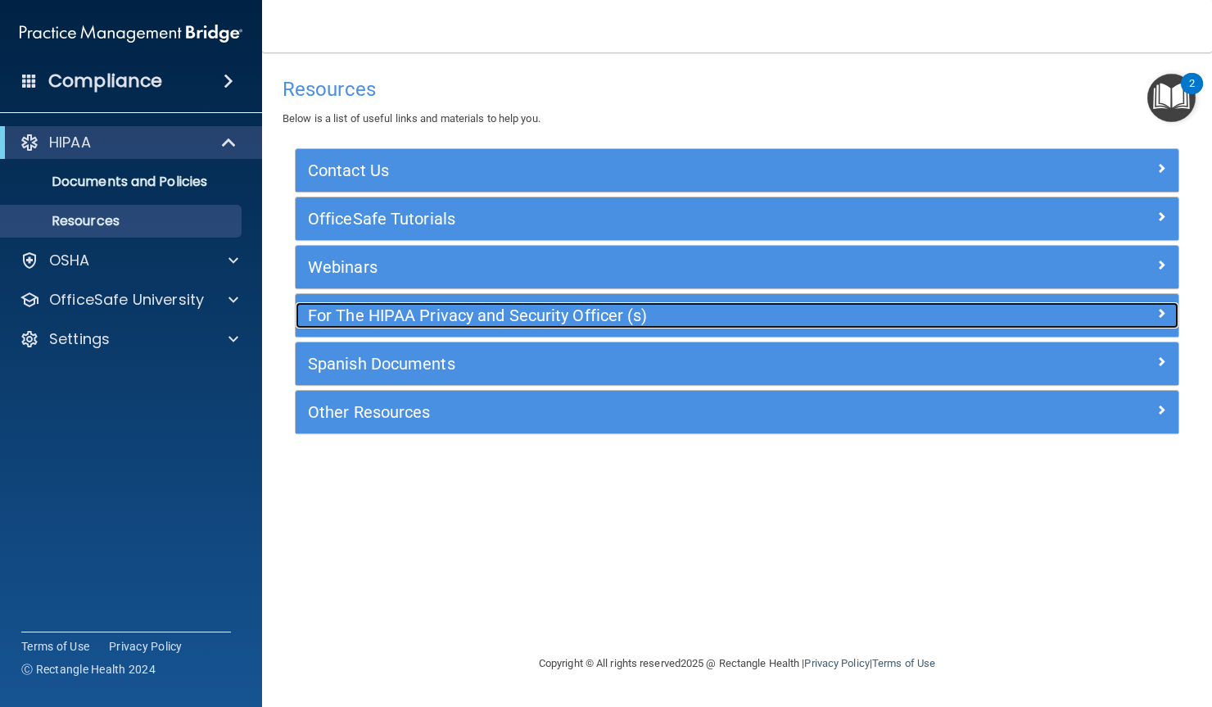
click at [495, 309] on h5 "For The HIPAA Privacy and Security Officer (s)" at bounding box center [627, 315] width 638 height 18
